Goal: Use online tool/utility: Utilize a website feature to perform a specific function

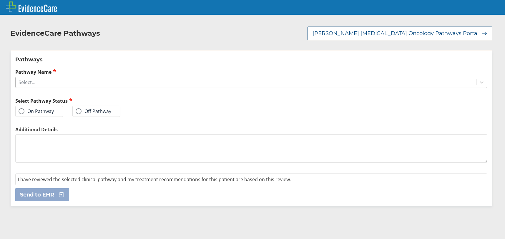
click at [189, 77] on div "Select..." at bounding box center [246, 82] width 461 height 10
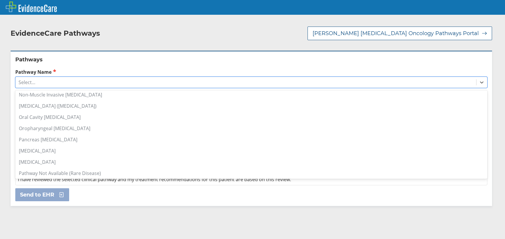
scroll to position [412, 0]
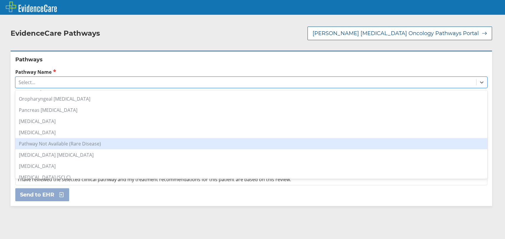
click at [50, 138] on div "Pathway Not Available (Rare Disease)" at bounding box center [251, 143] width 472 height 11
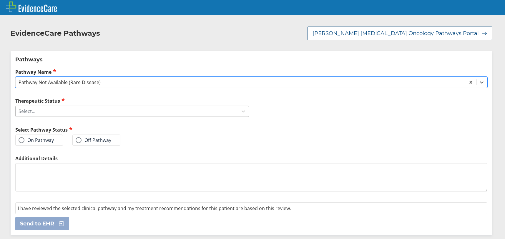
click at [53, 106] on div "Select..." at bounding box center [127, 111] width 222 height 10
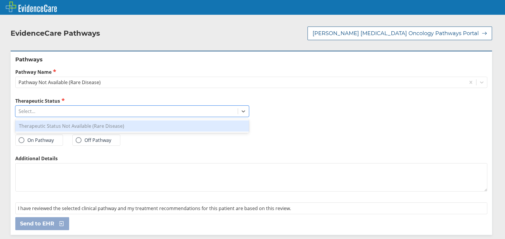
click at [53, 120] on div "Therapeutic Status Not Available (Rare Disease)" at bounding box center [132, 125] width 234 height 11
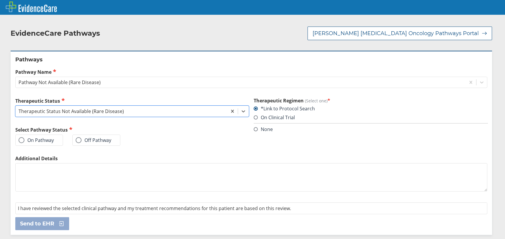
click at [47, 137] on label "On Pathway" at bounding box center [36, 140] width 35 height 6
click at [0, 0] on input "On Pathway" at bounding box center [0, 0] width 0 height 0
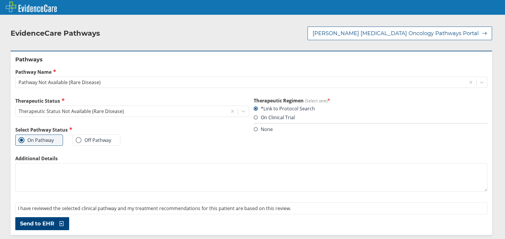
click at [54, 171] on textarea "Additional Details" at bounding box center [251, 177] width 472 height 28
click at [186, 166] on textarea "Additional Details" at bounding box center [251, 177] width 472 height 28
paste textarea "TCHP for [MEDICAL_DATA]"
type textarea "TCHP for [MEDICAL_DATA]"
click at [52, 220] on span "Send to EHR" at bounding box center [37, 223] width 34 height 7
